Goal: Transaction & Acquisition: Purchase product/service

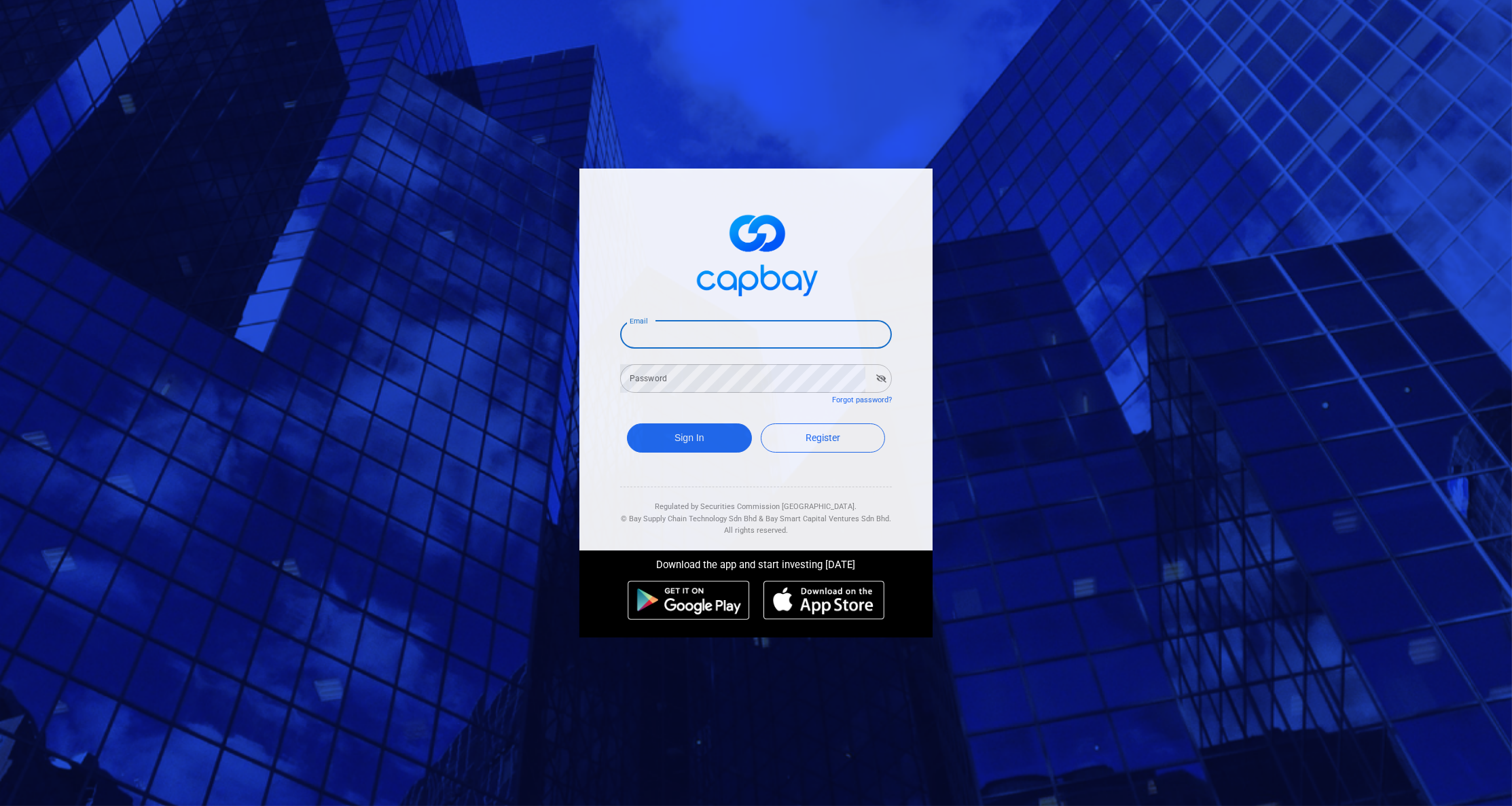
type input "[EMAIL_ADDRESS][DOMAIN_NAME]"
click at [689, 434] on button "Sign In" at bounding box center [690, 438] width 125 height 29
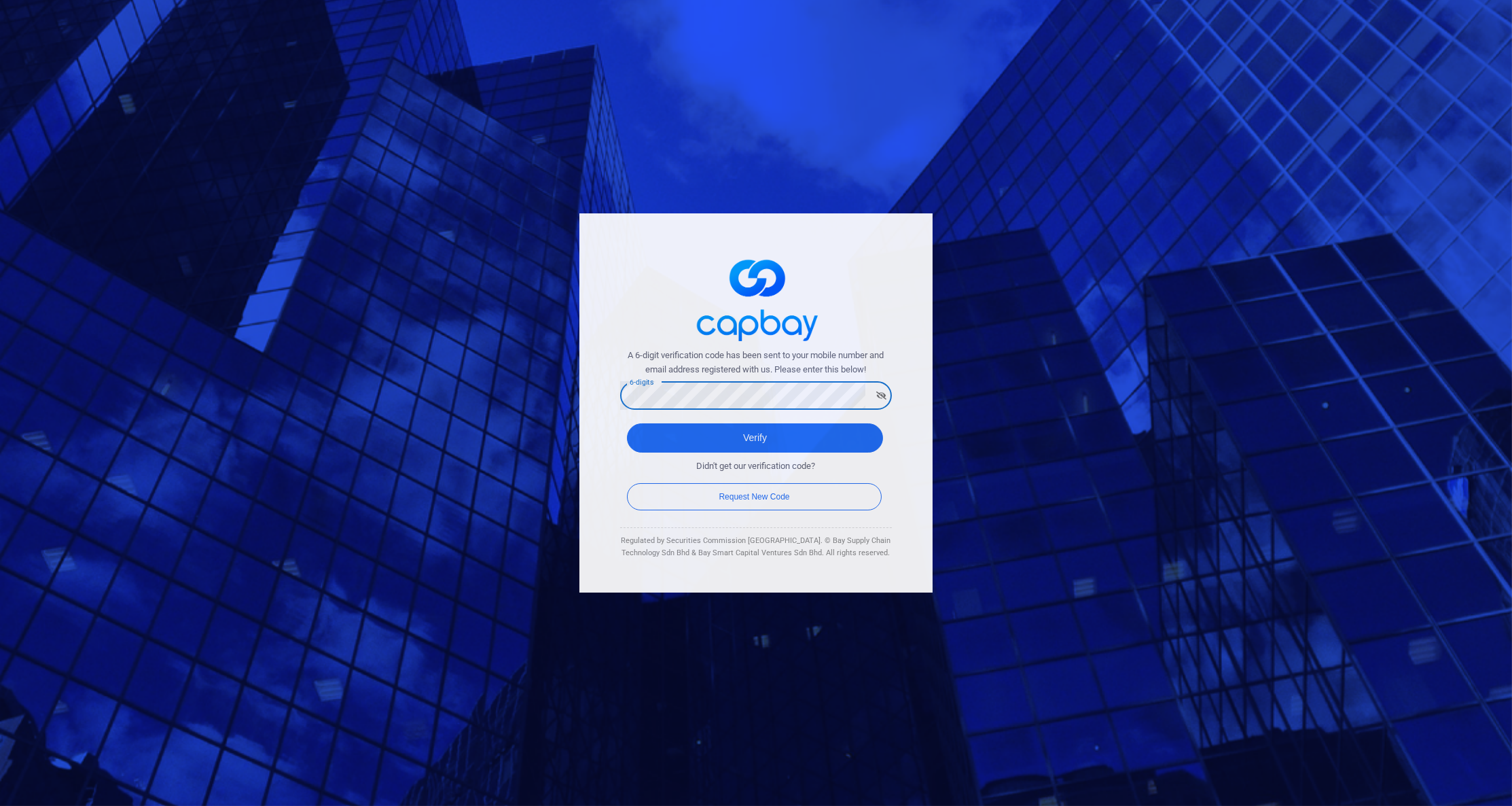
click at [647, 424] on button "Verify" at bounding box center [755, 438] width 256 height 29
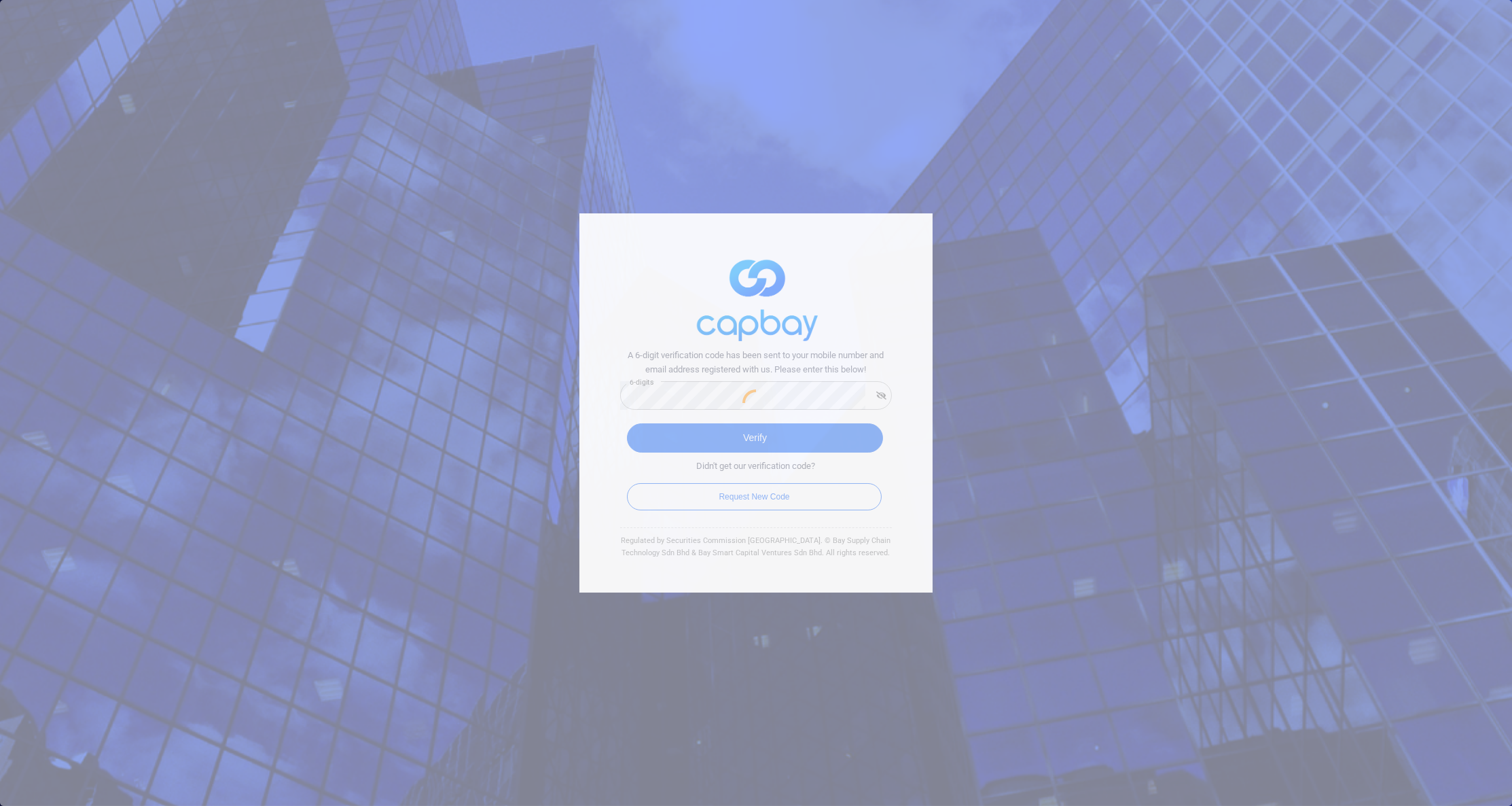
click at [647, 420] on div at bounding box center [756, 403] width 1512 height 806
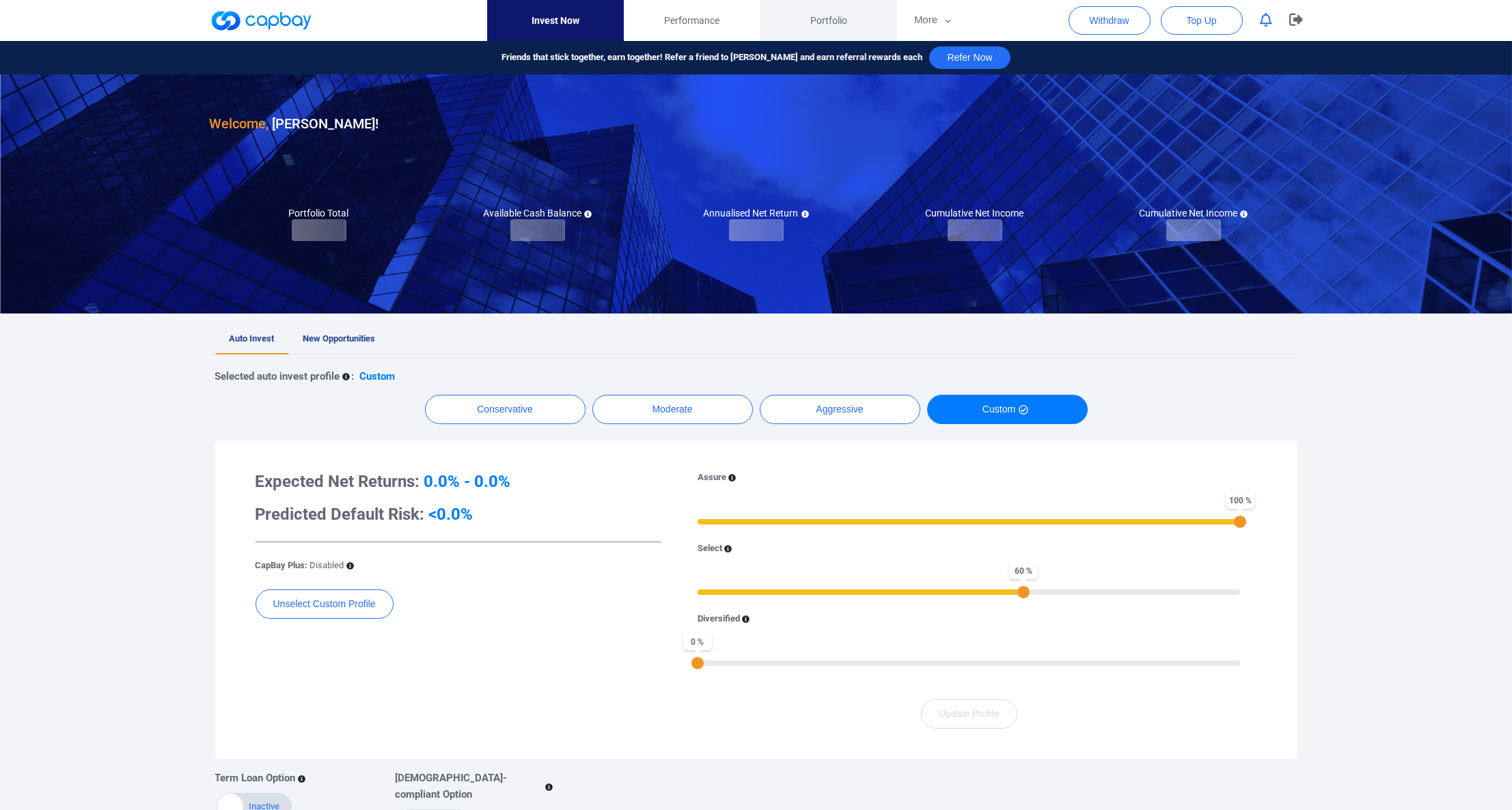
click at [818, 14] on span "Portfolio" at bounding box center [829, 20] width 37 height 15
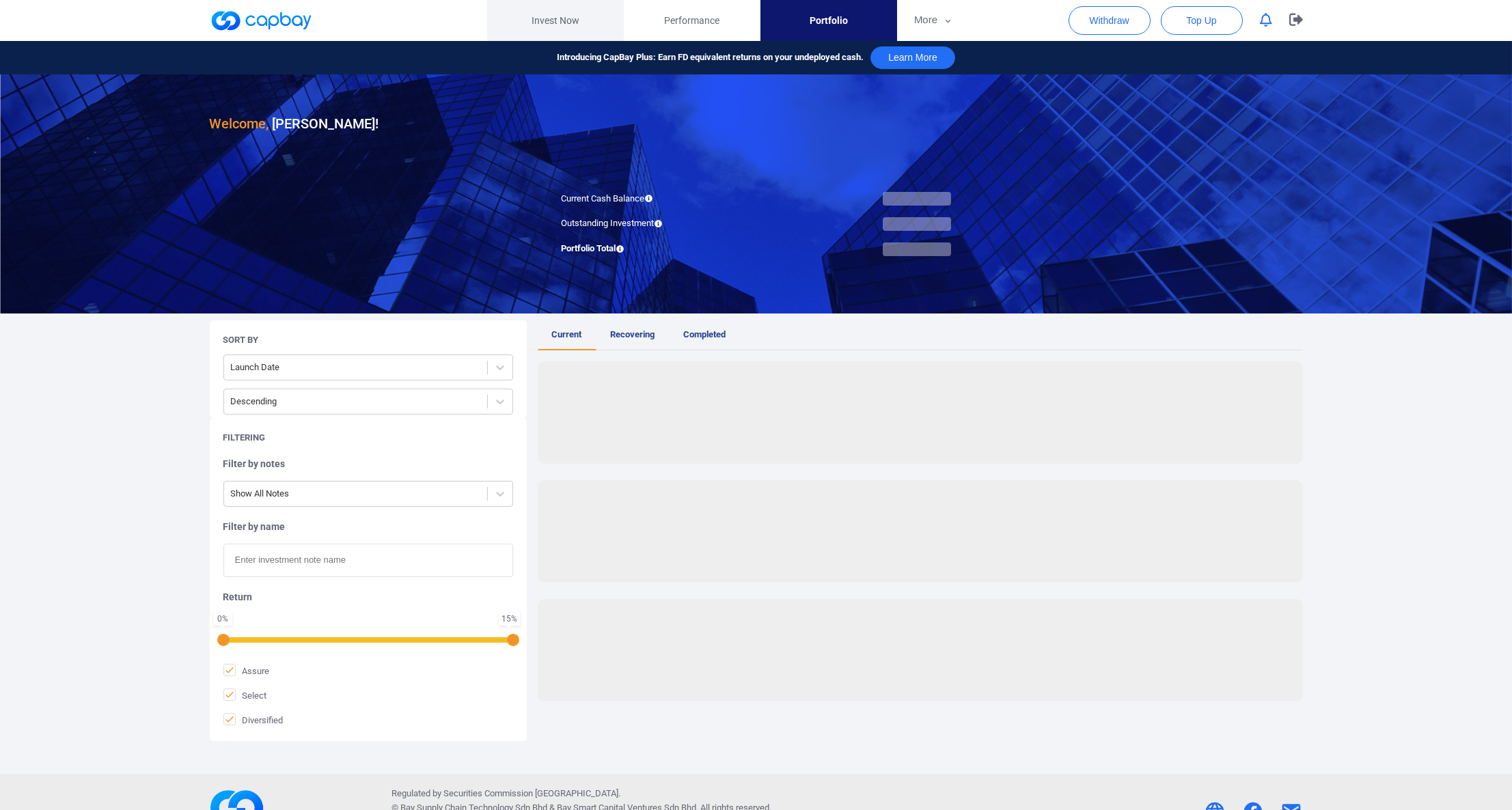
click at [558, 26] on link "Invest Now" at bounding box center [555, 20] width 137 height 41
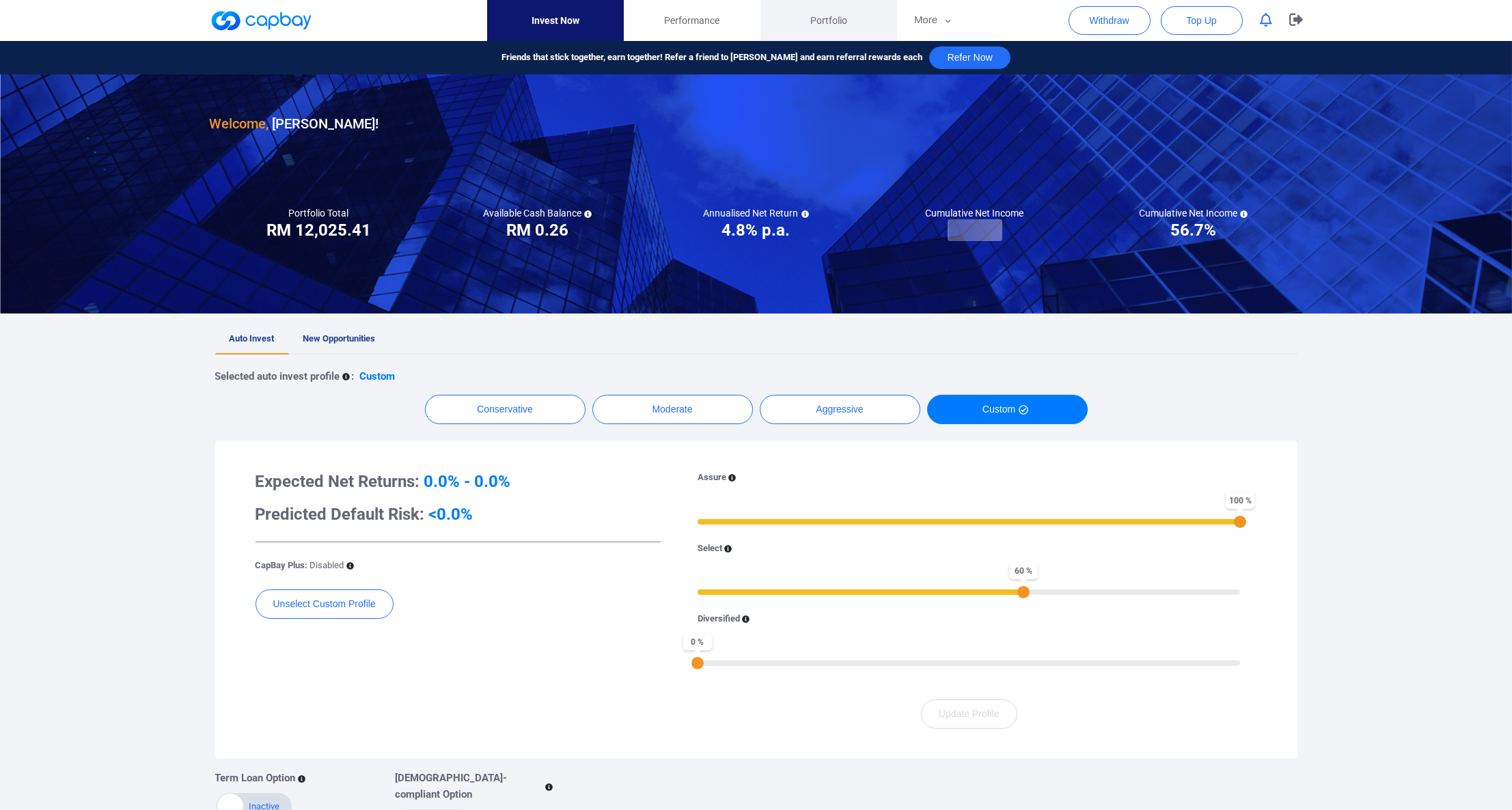
click at [872, 32] on link "Portfolio" at bounding box center [828, 20] width 137 height 41
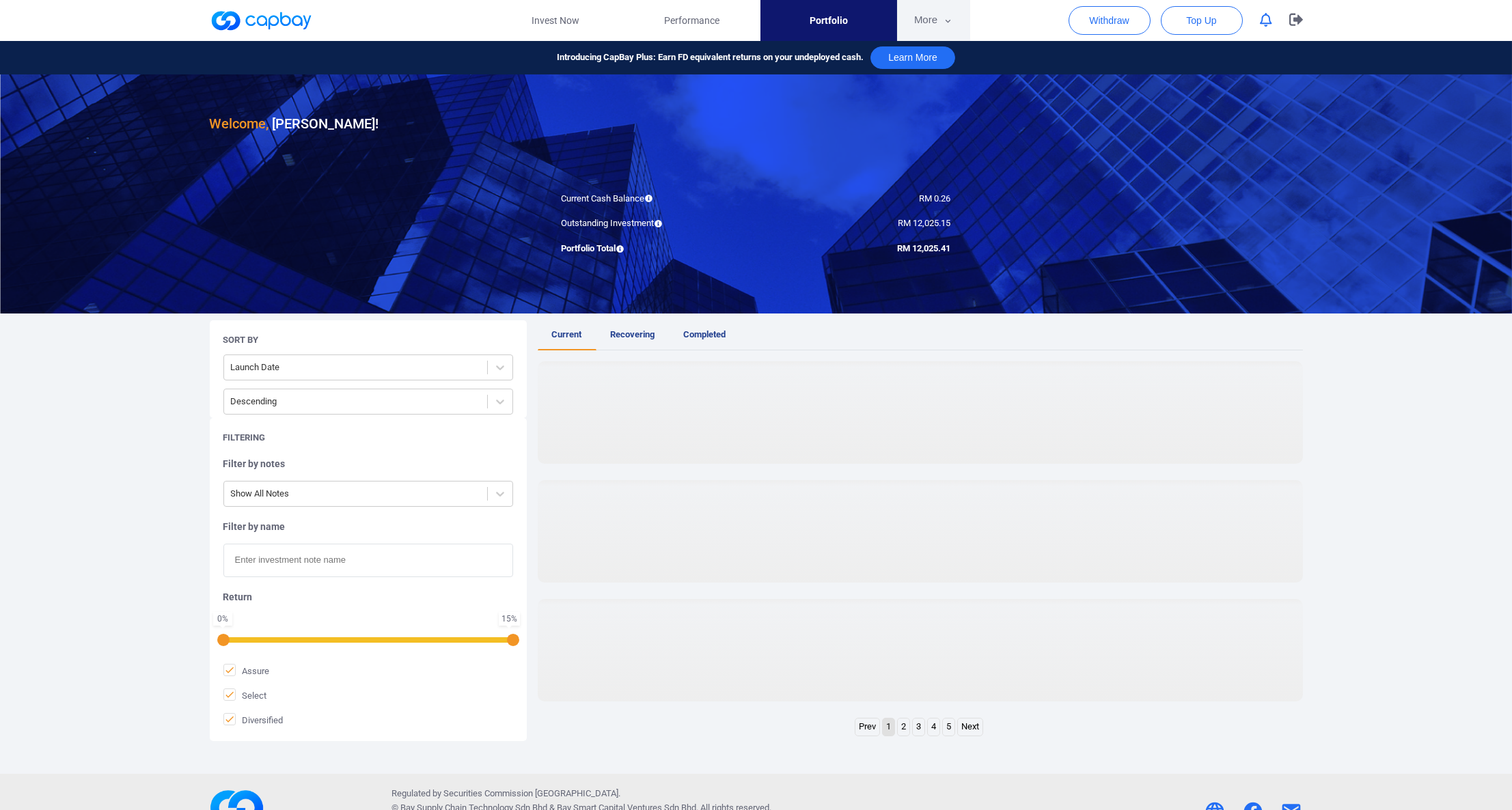
click at [919, 27] on button "More" at bounding box center [933, 20] width 73 height 41
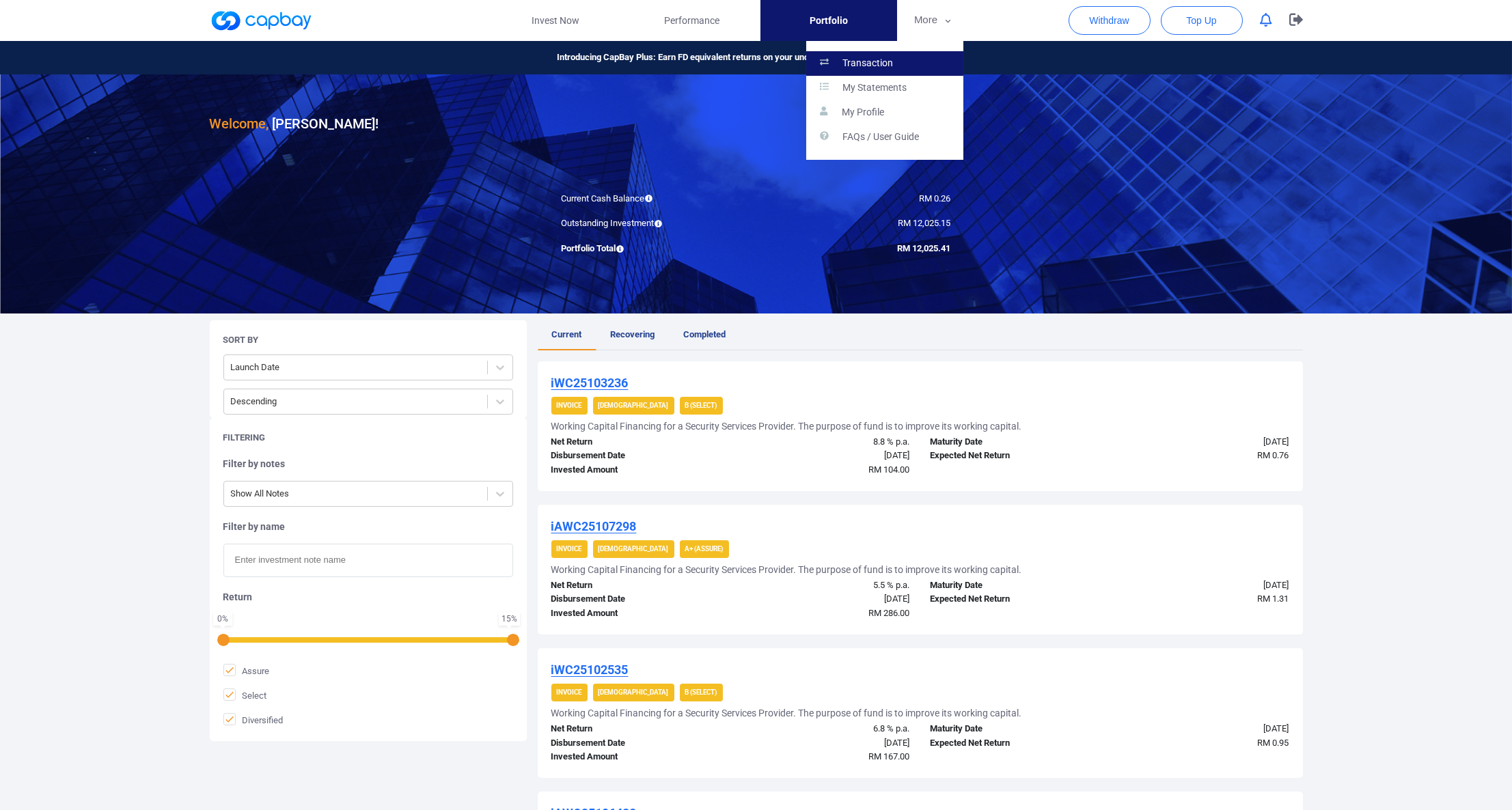
click at [889, 62] on p "Transaction" at bounding box center [867, 64] width 50 height 12
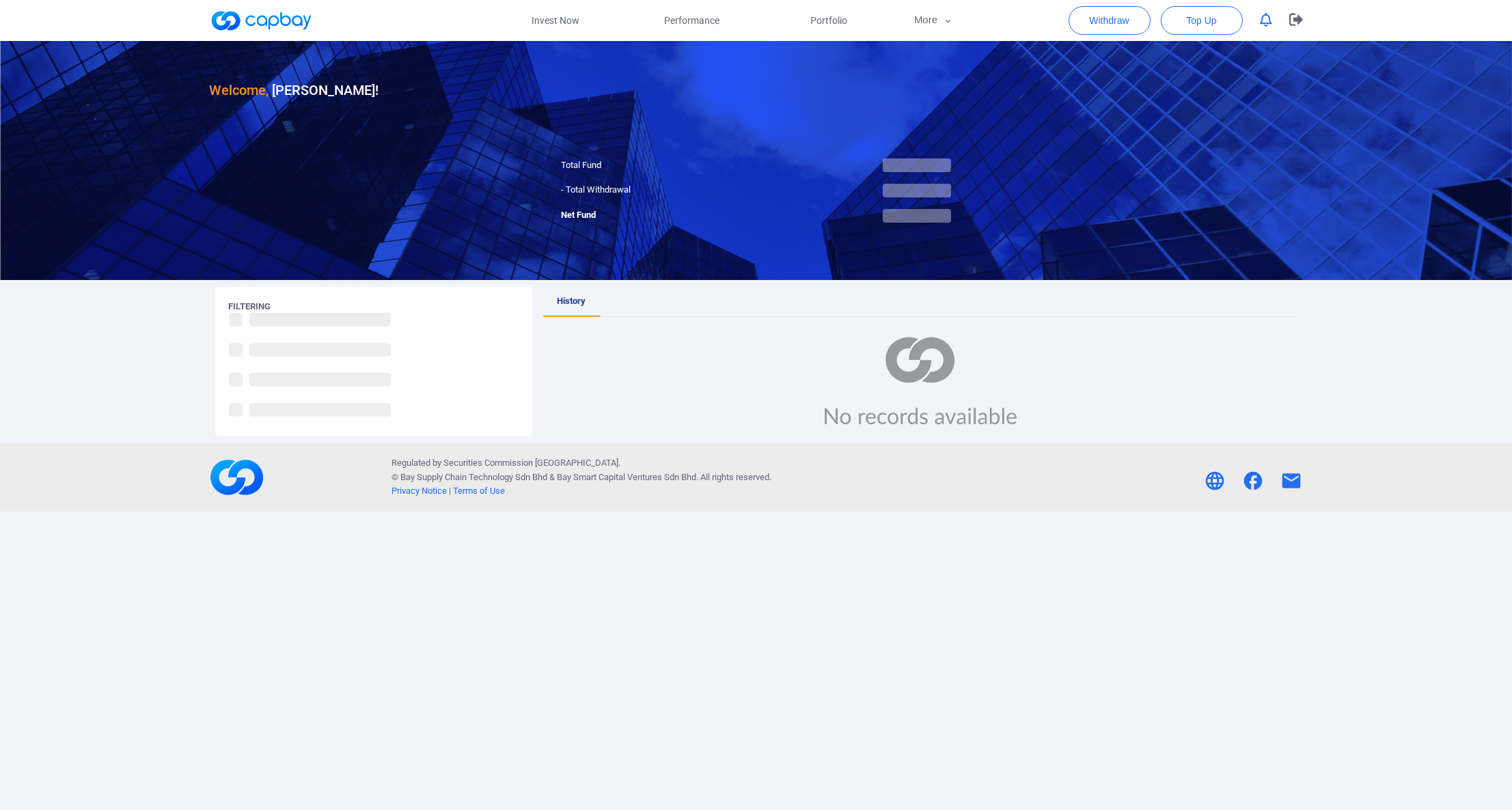
click at [685, 200] on div at bounding box center [756, 160] width 1512 height 239
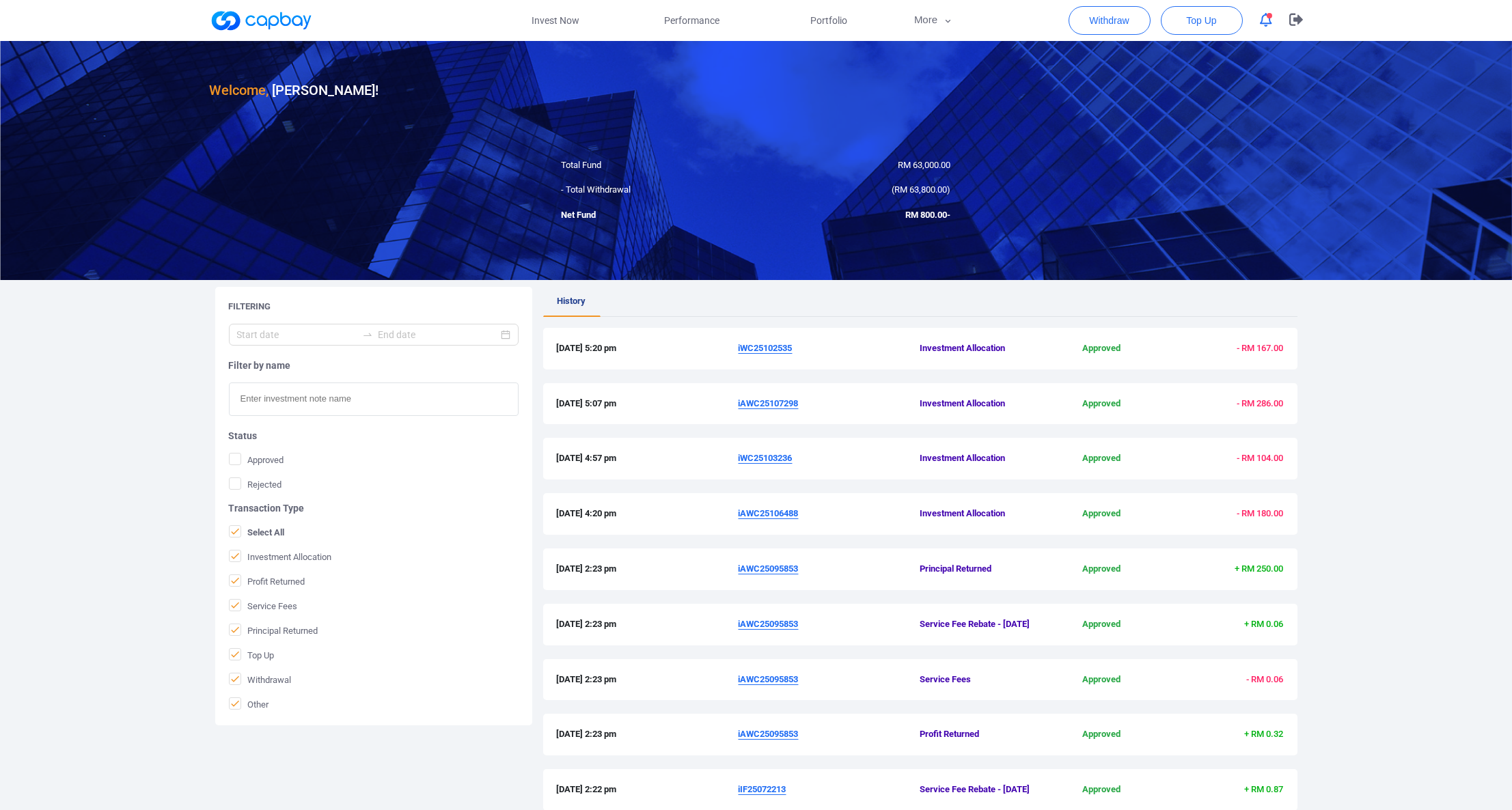
scroll to position [285, 0]
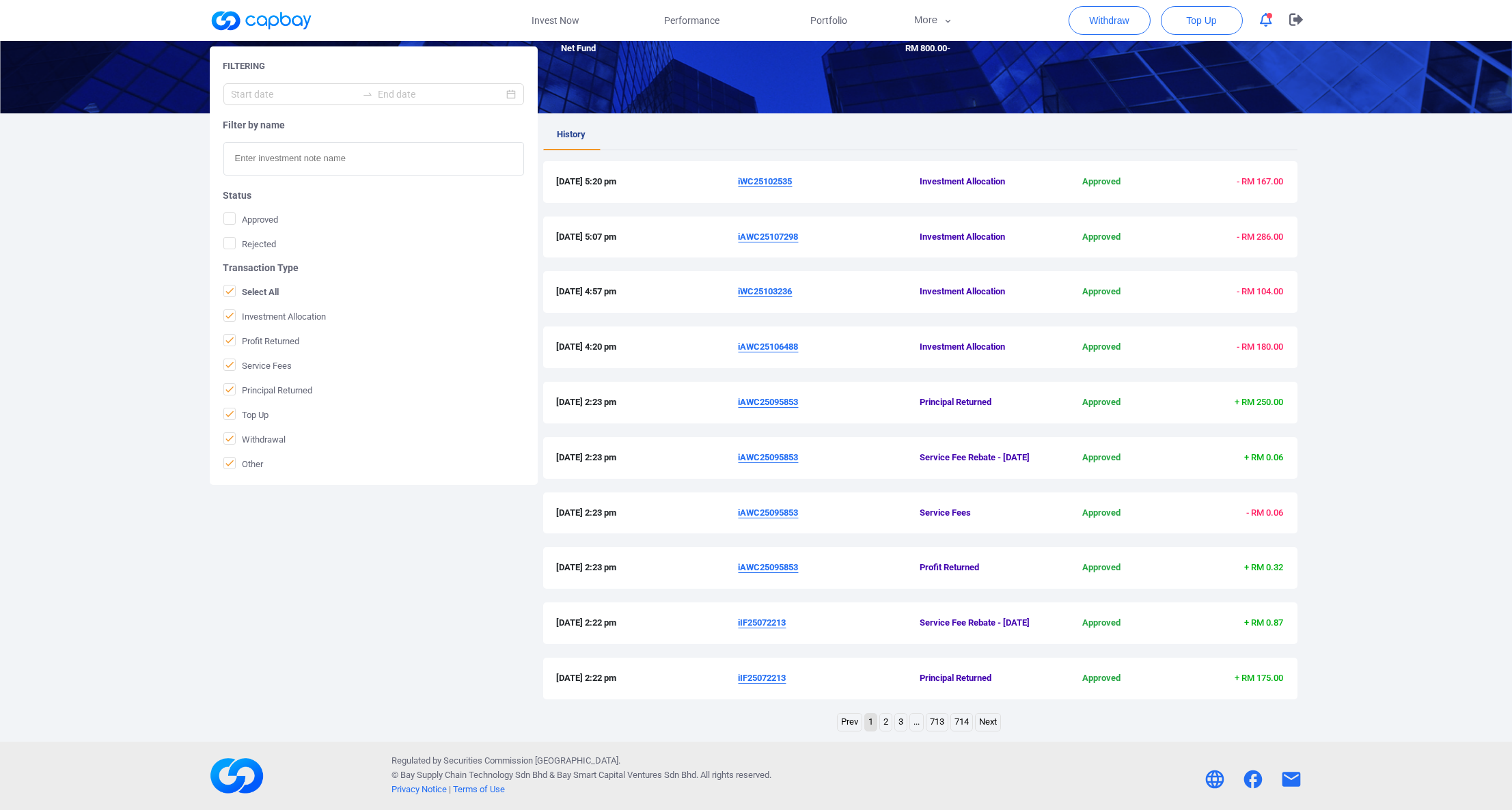
click at [989, 714] on link "Next" at bounding box center [988, 722] width 25 height 17
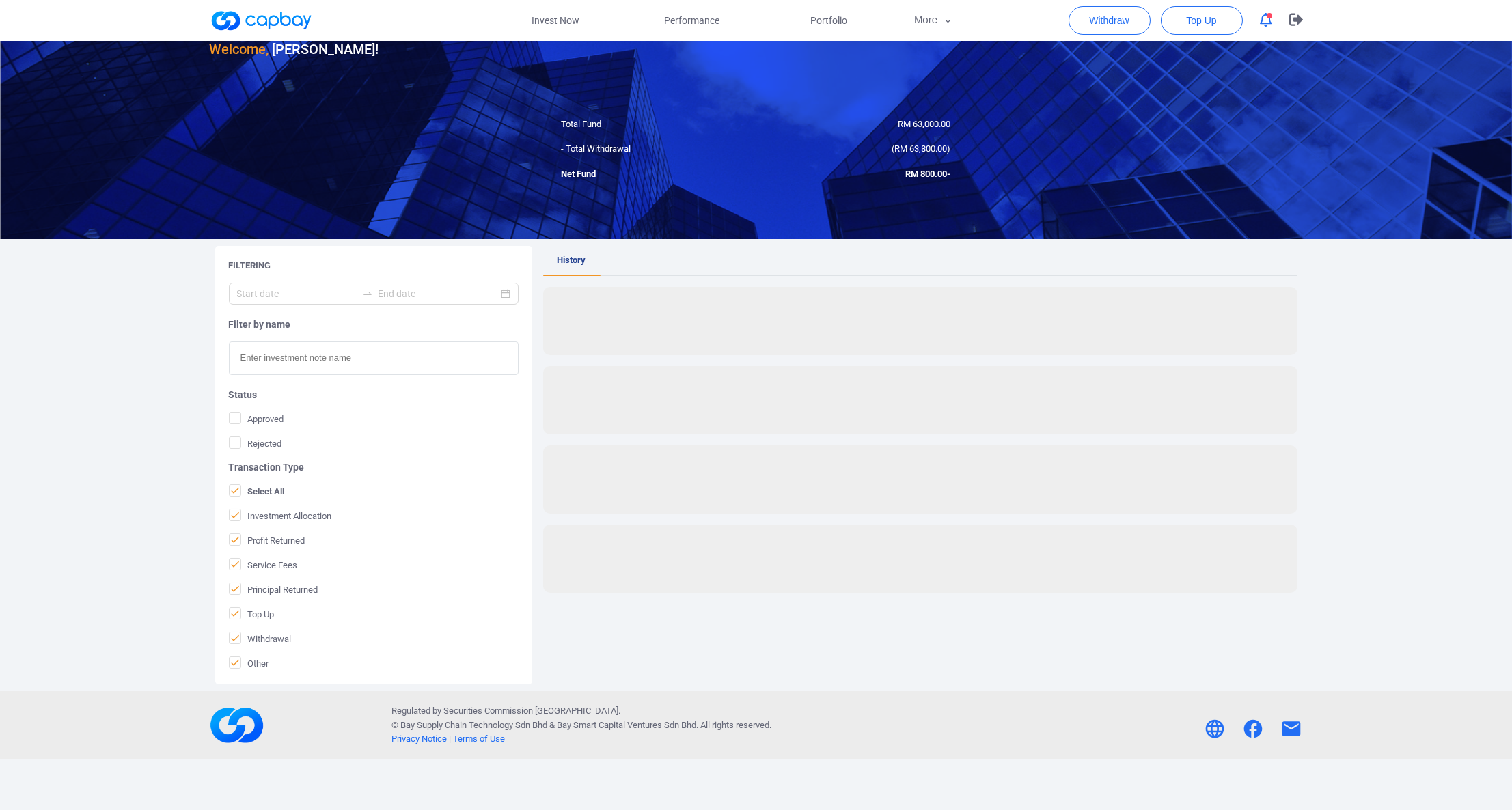
scroll to position [57, 0]
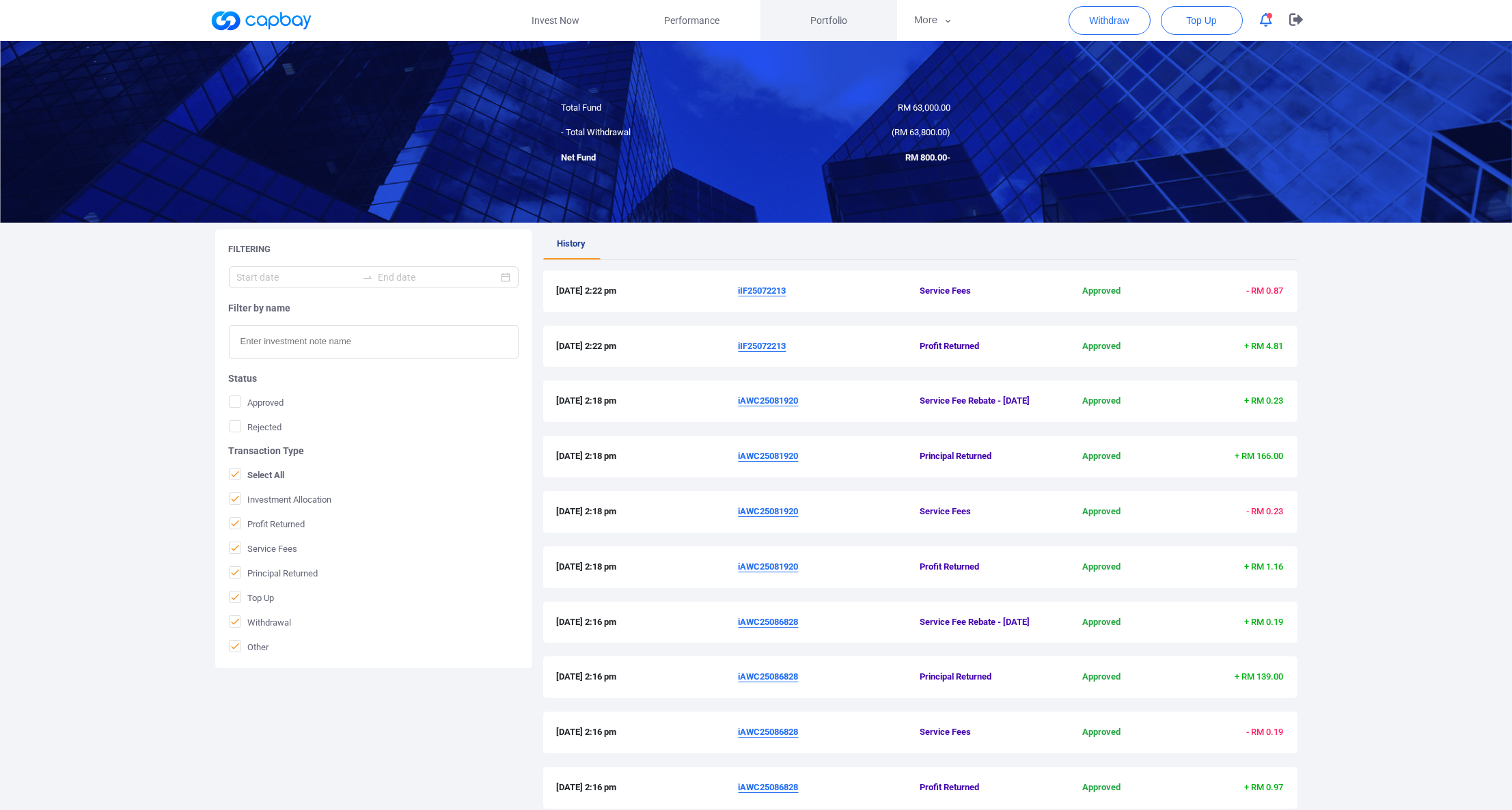
click at [831, 30] on link "Portfolio" at bounding box center [828, 20] width 137 height 41
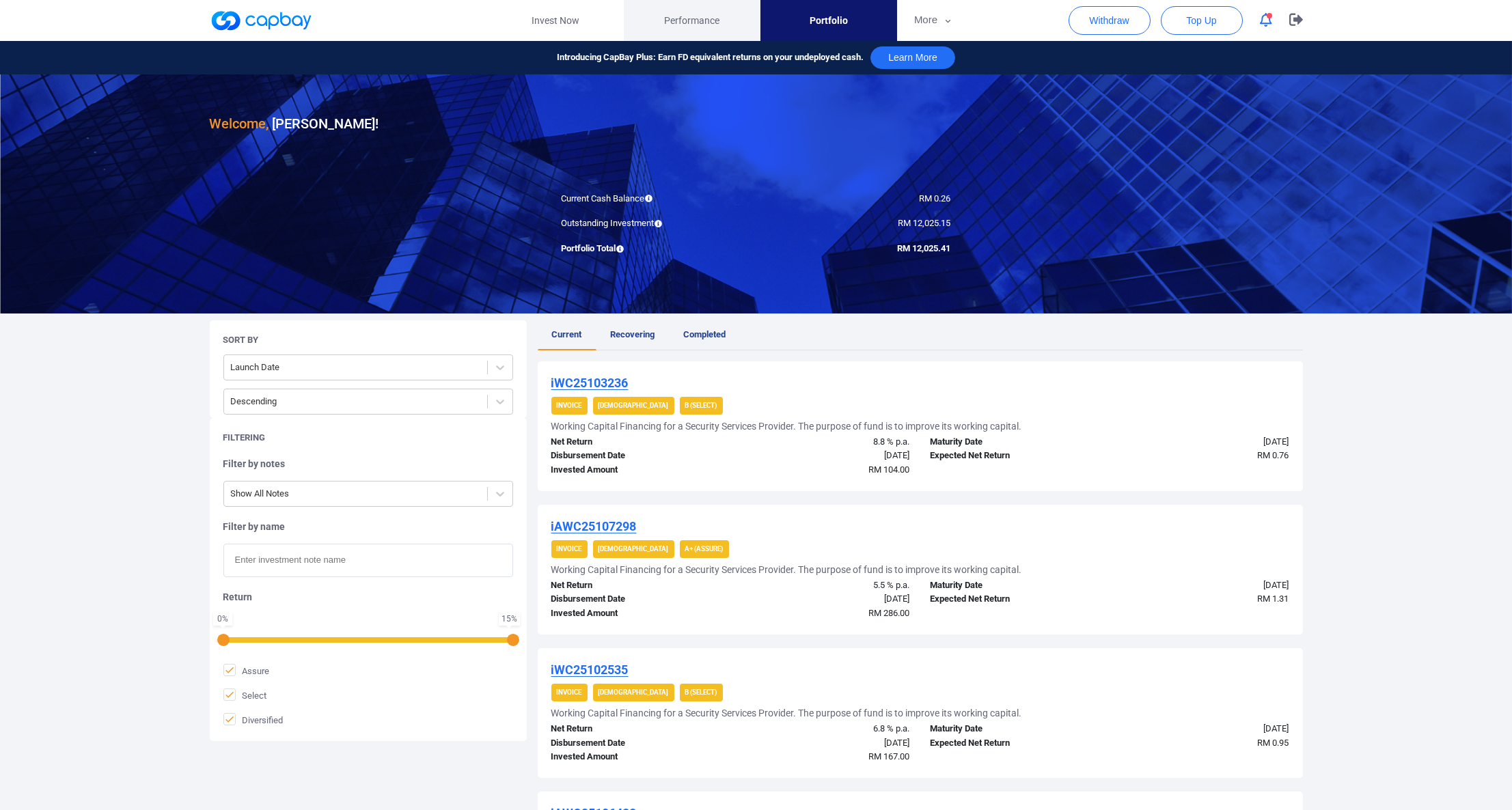
click at [684, 13] on span "Performance" at bounding box center [691, 20] width 56 height 15
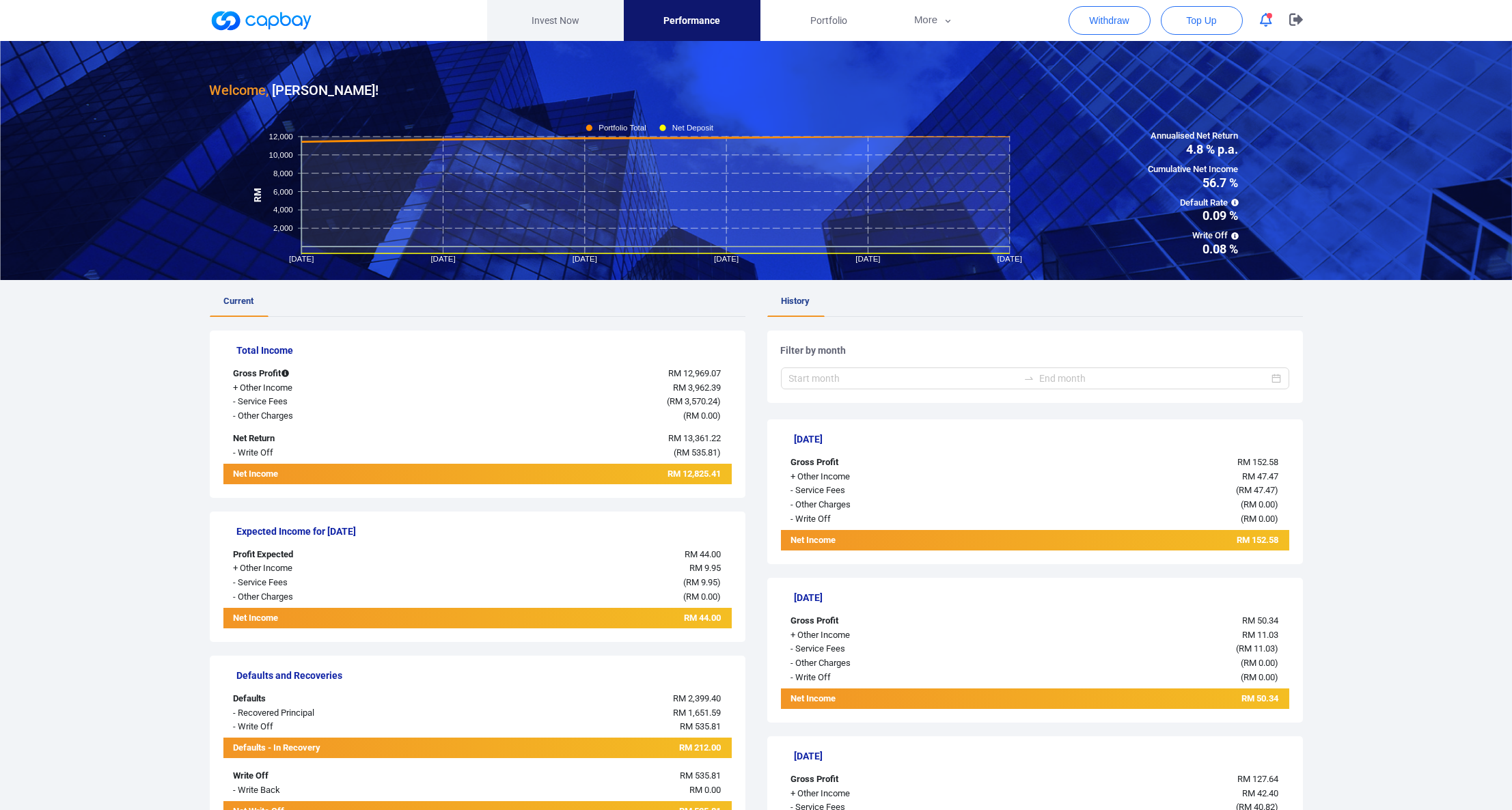
click at [574, 23] on link "Invest Now" at bounding box center [555, 20] width 137 height 41
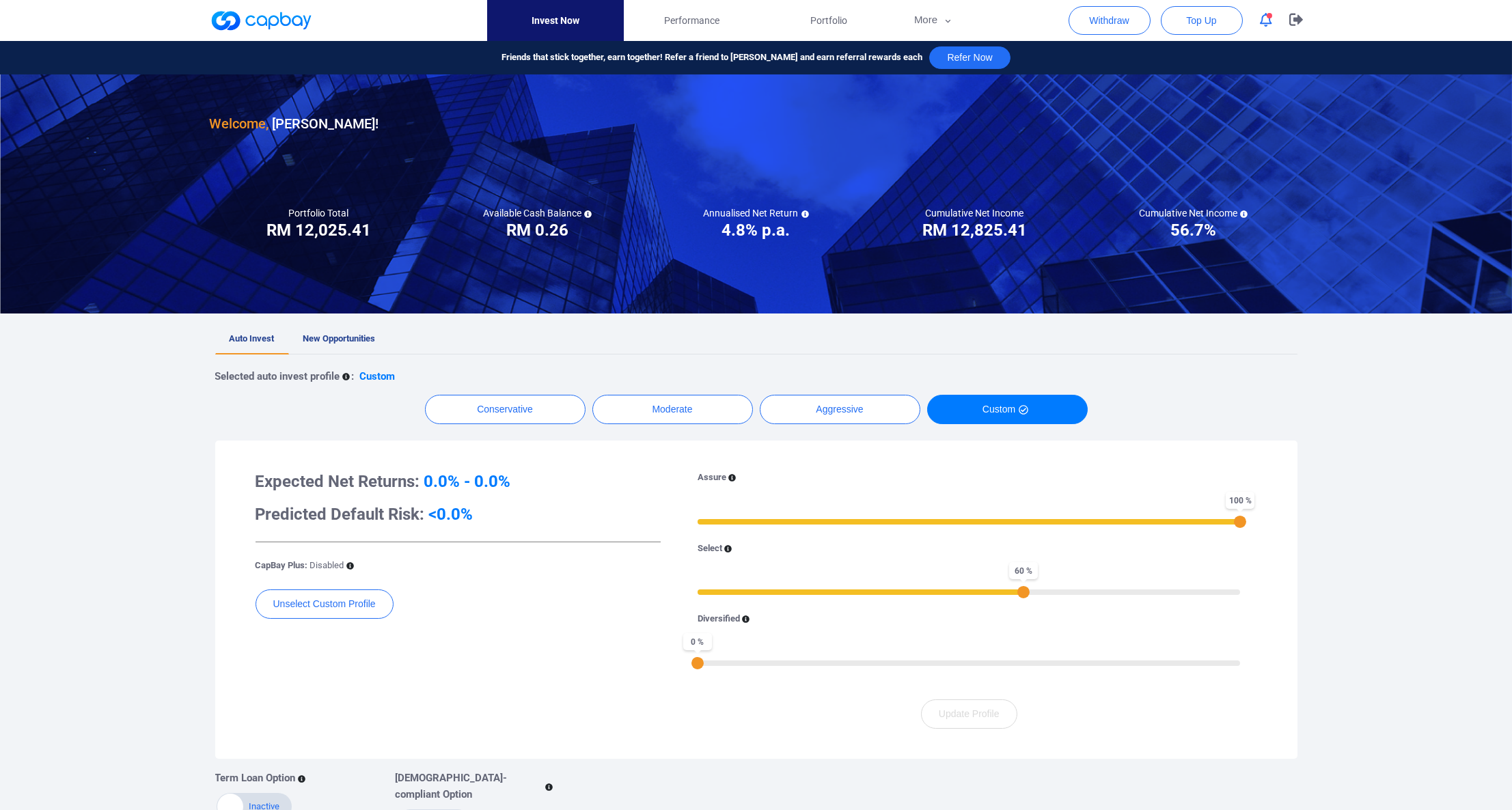
click at [574, 23] on link "Invest Now" at bounding box center [555, 20] width 137 height 41
click at [664, 19] on span "Performance" at bounding box center [691, 20] width 56 height 15
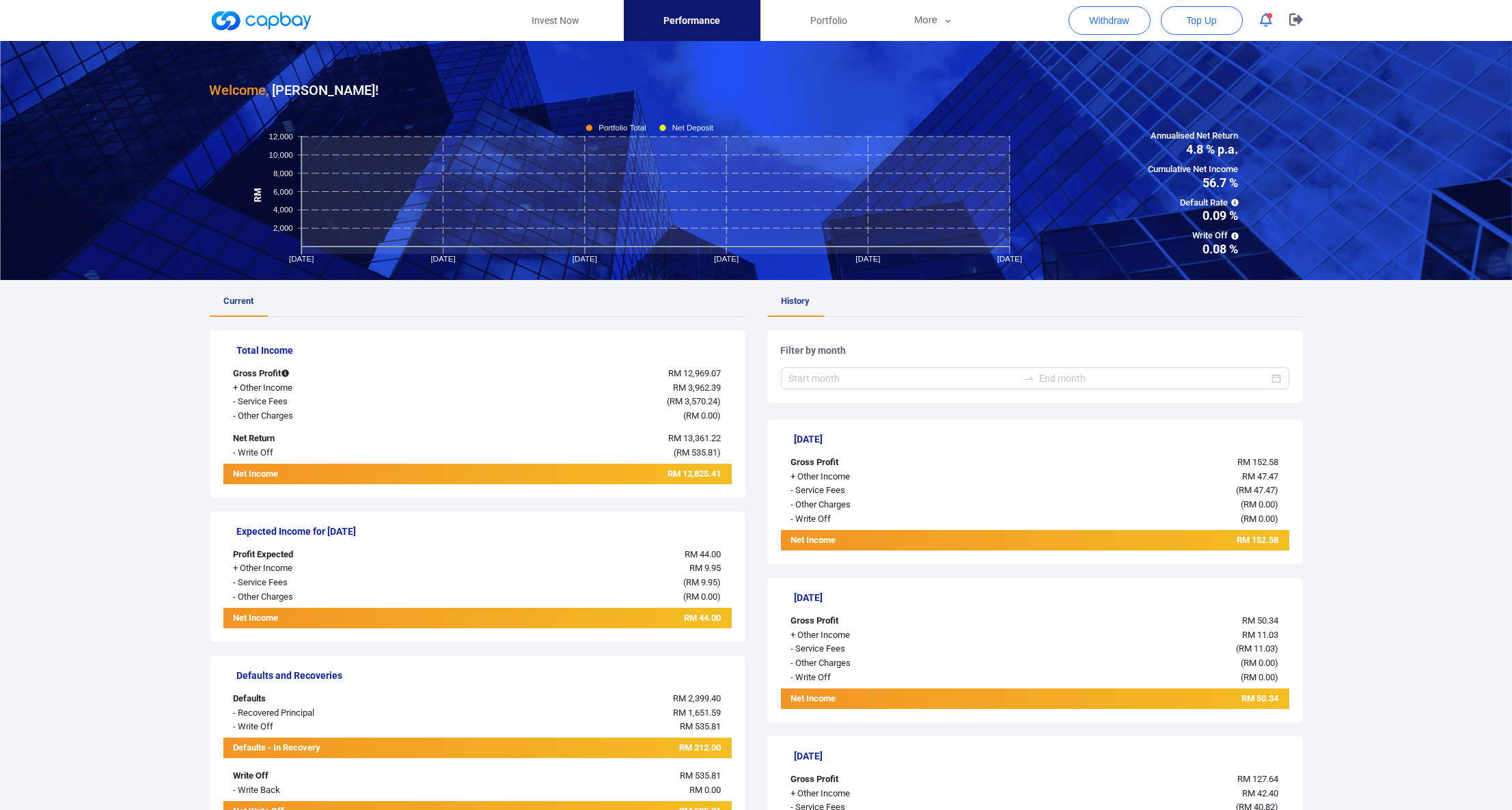
click at [664, 19] on span "Performance" at bounding box center [692, 20] width 57 height 15
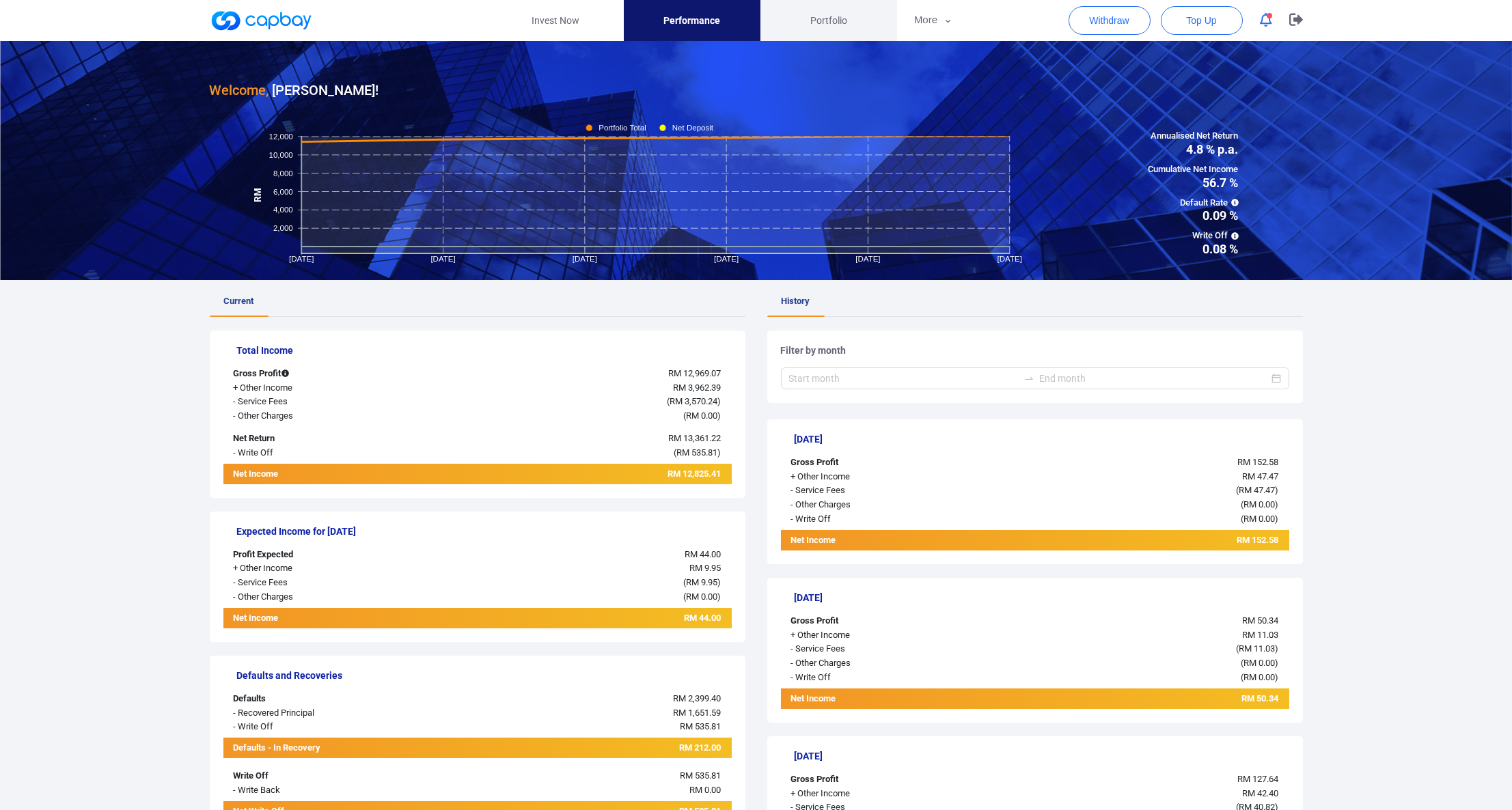
click at [824, 19] on span "Portfolio" at bounding box center [829, 20] width 37 height 15
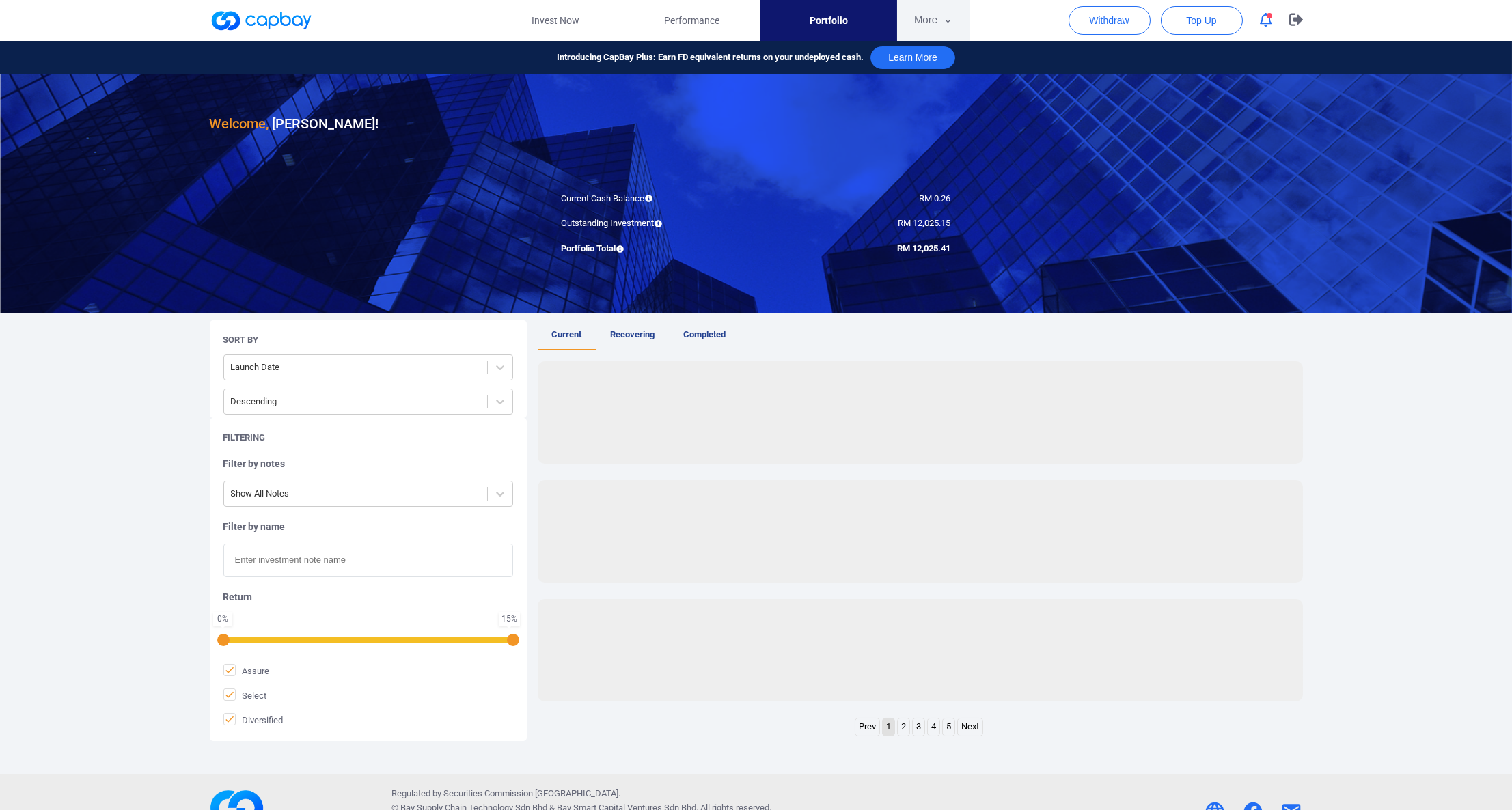
click at [953, 26] on icon "button" at bounding box center [948, 21] width 11 height 12
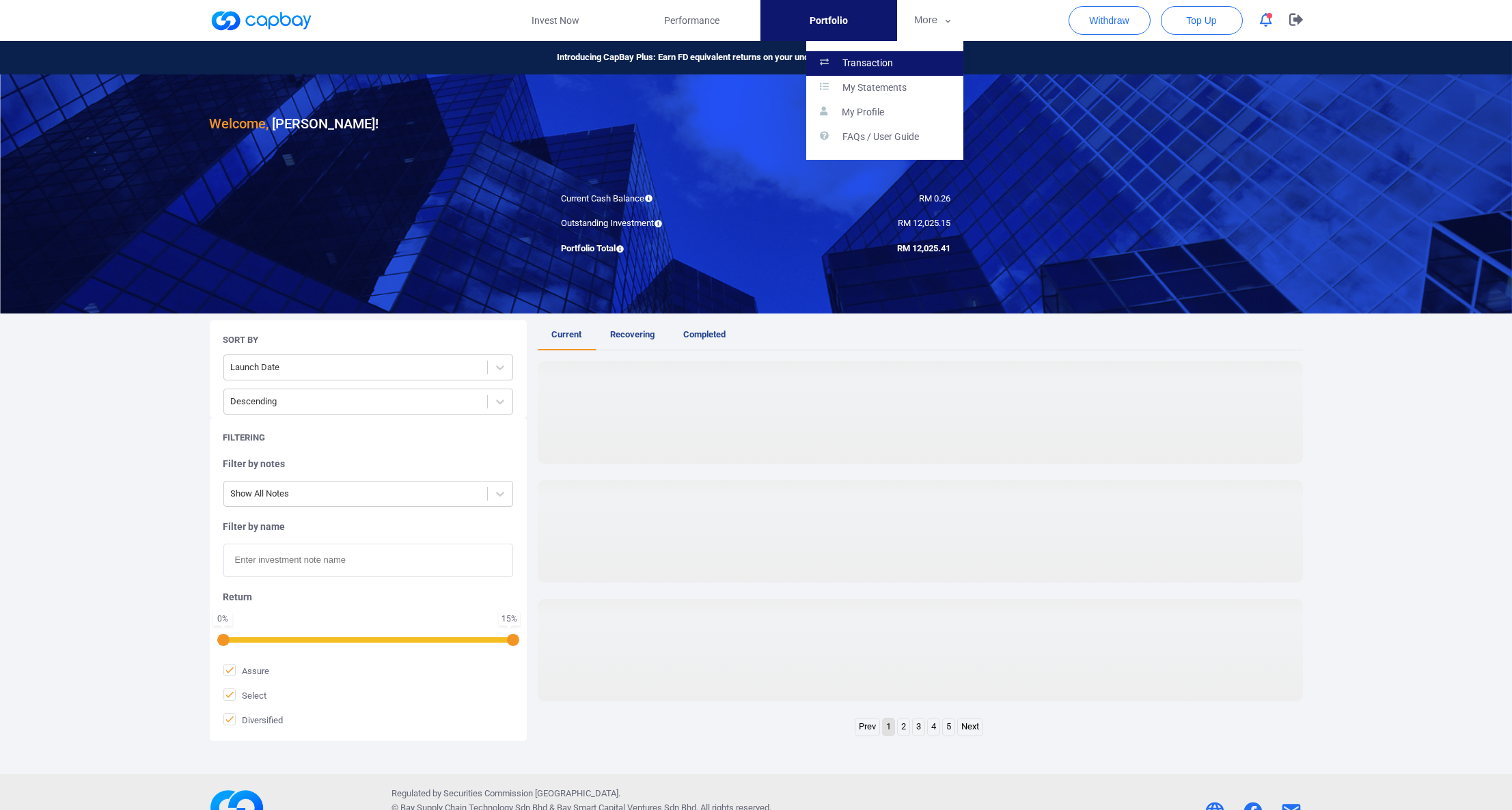
click at [884, 57] on p "Transaction" at bounding box center [867, 64] width 50 height 12
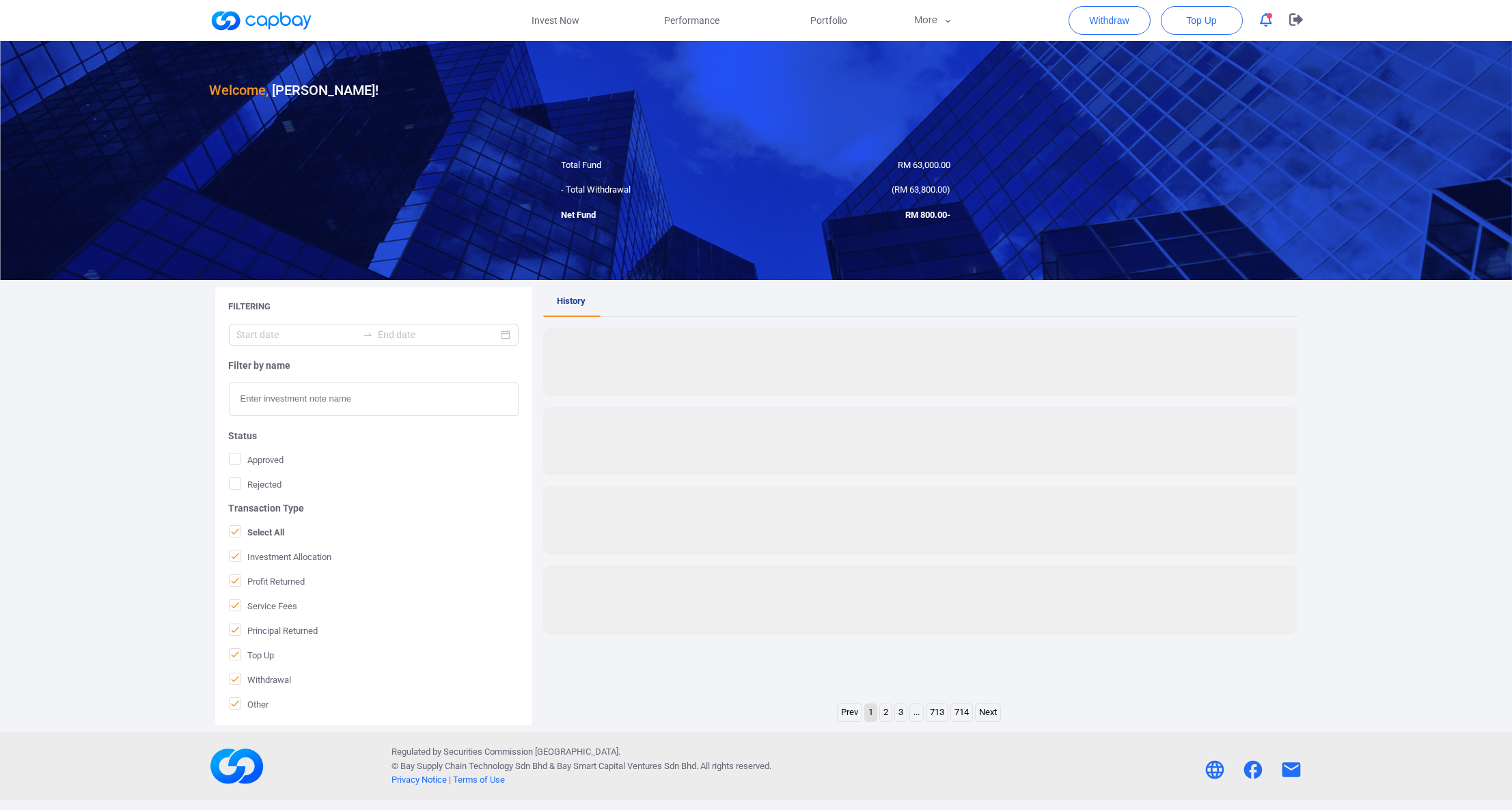
click at [672, 97] on div "Welcome, [PERSON_NAME] !" at bounding box center [756, 71] width 1093 height 60
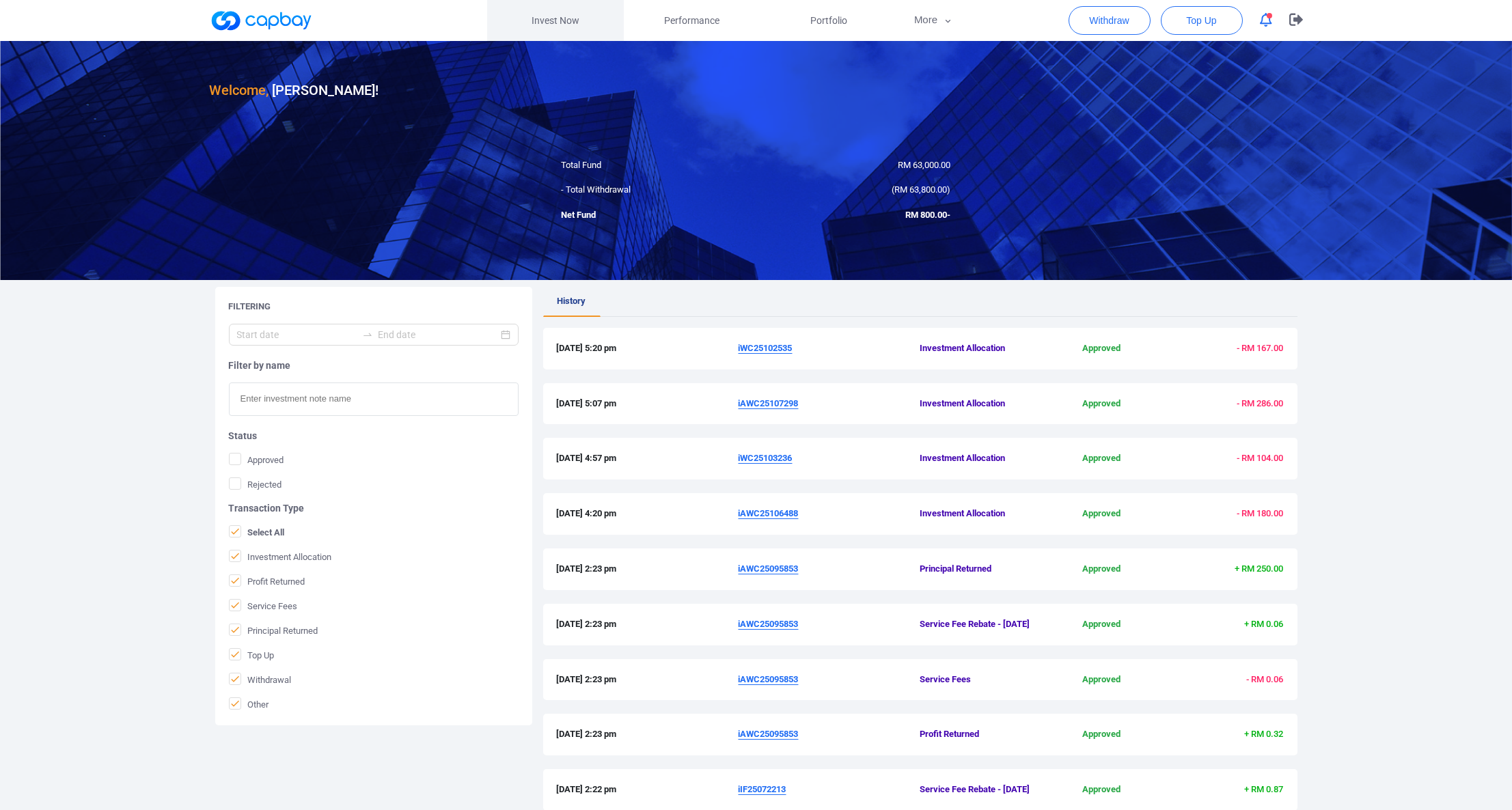
click at [572, 34] on link "Invest Now" at bounding box center [555, 20] width 137 height 41
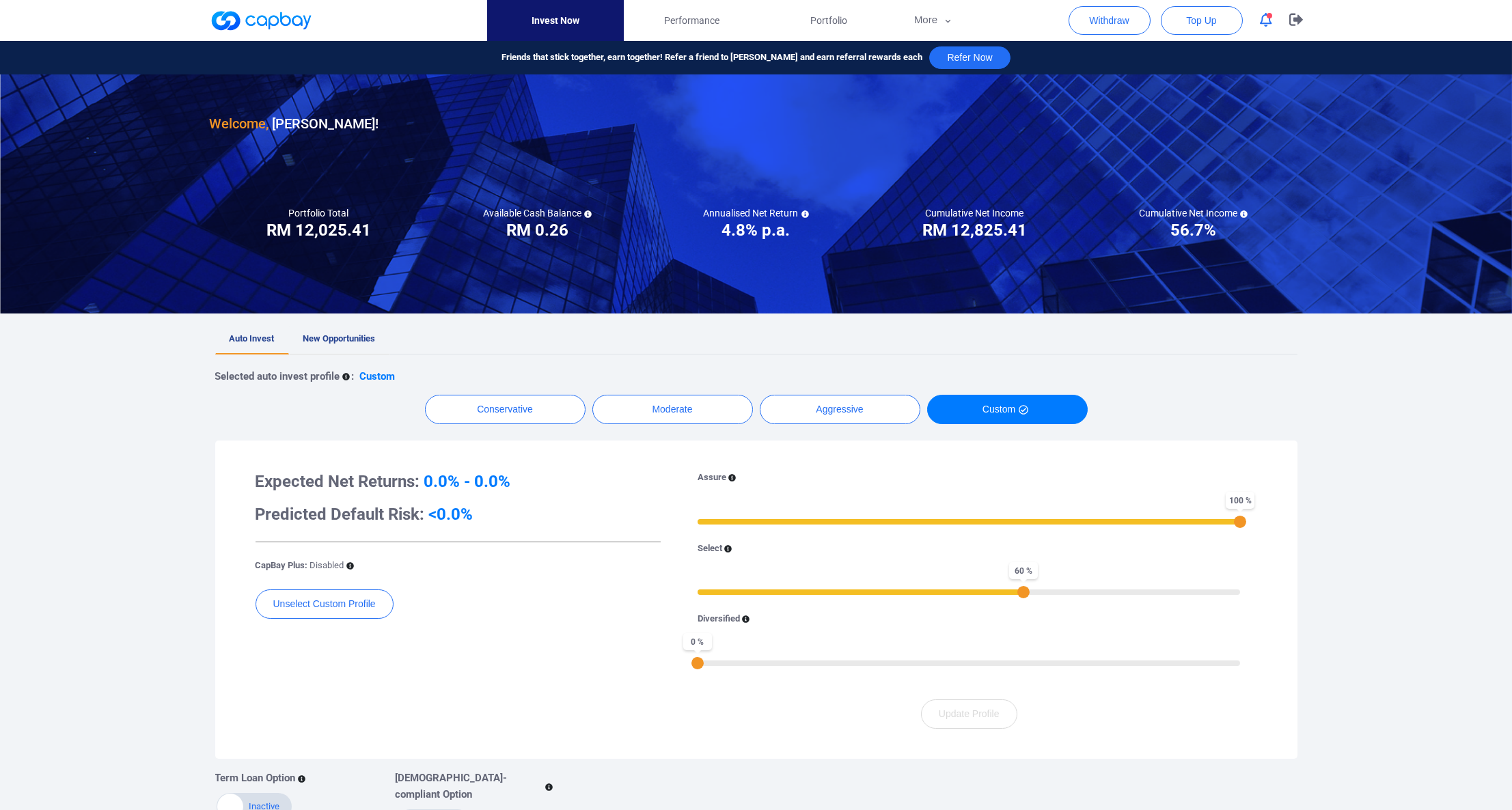
click at [353, 336] on link "New Opportunities" at bounding box center [339, 339] width 101 height 30
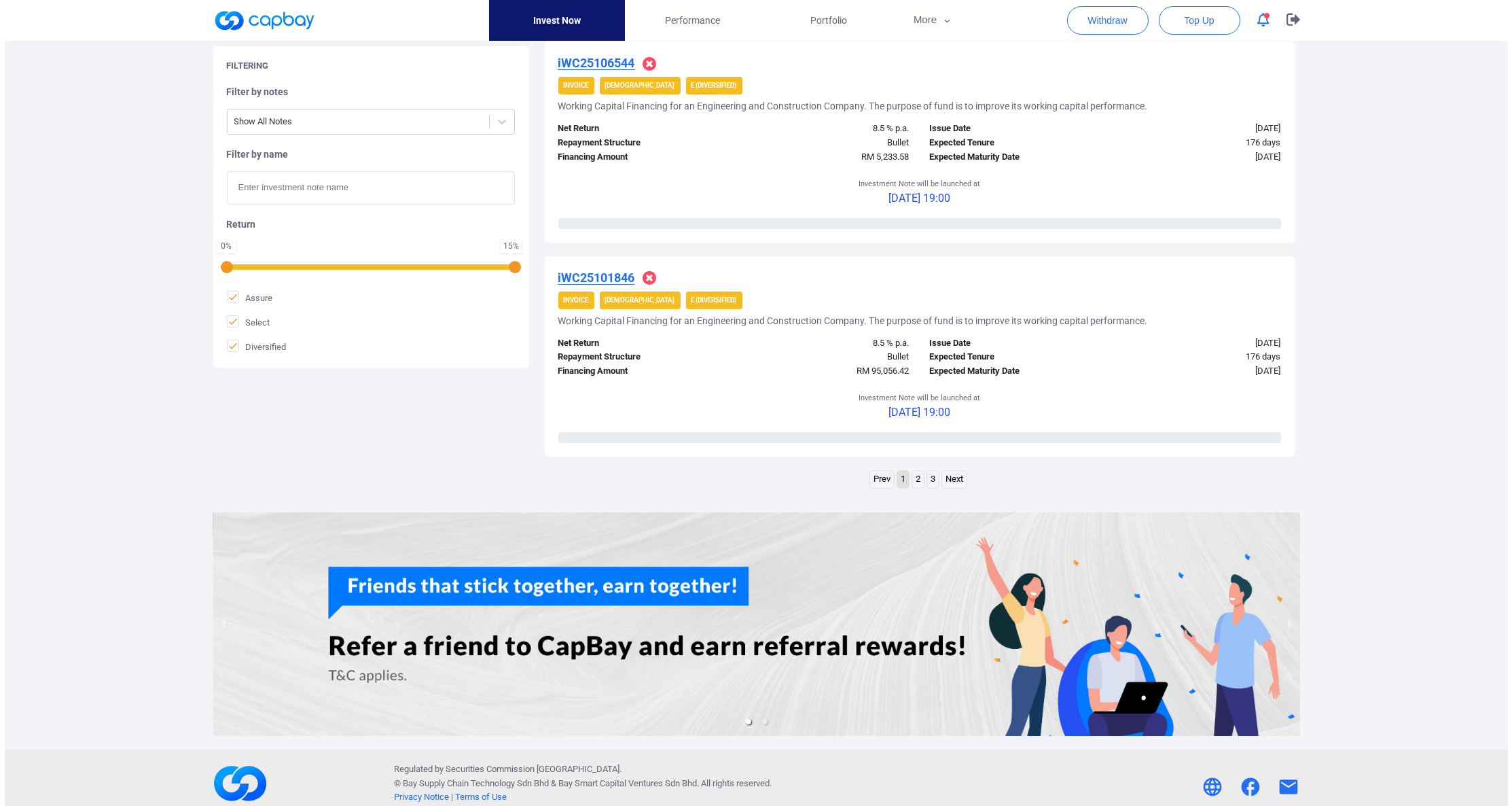
scroll to position [2385, 0]
